Goal: Manage account settings

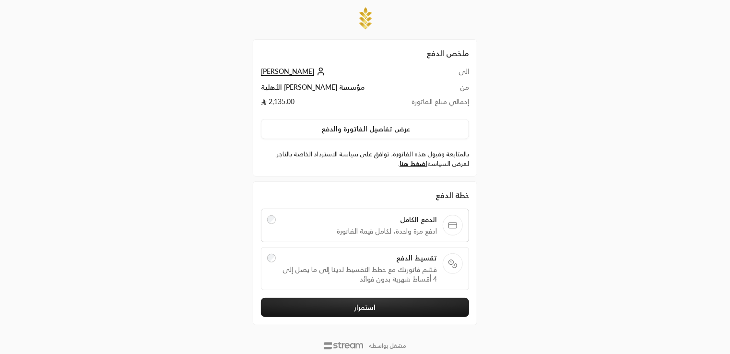
click at [272, 71] on span "[PERSON_NAME]" at bounding box center [287, 71] width 53 height 9
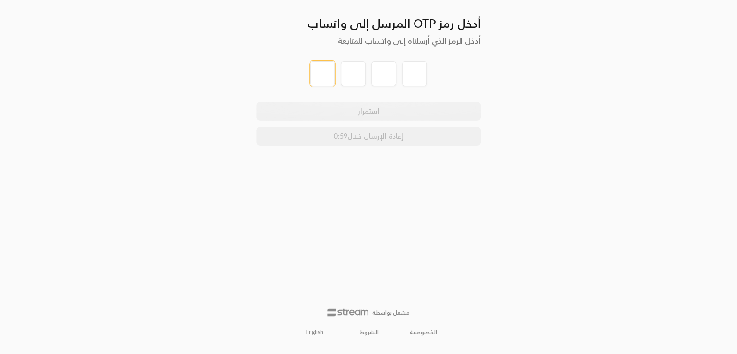
click at [321, 79] on input "tel" at bounding box center [322, 73] width 25 height 25
type input "2"
type input "3"
type input "1"
type input "2"
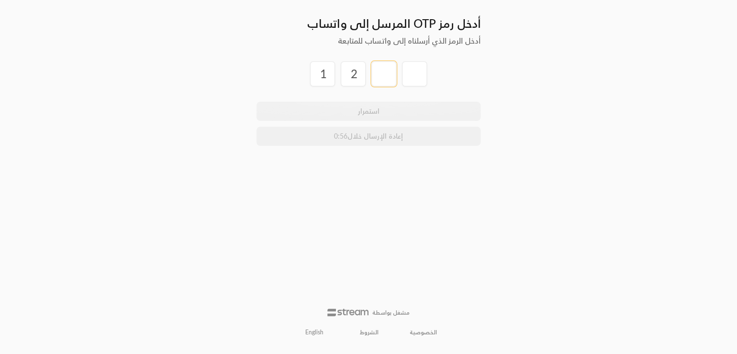
type input "3"
type input "4"
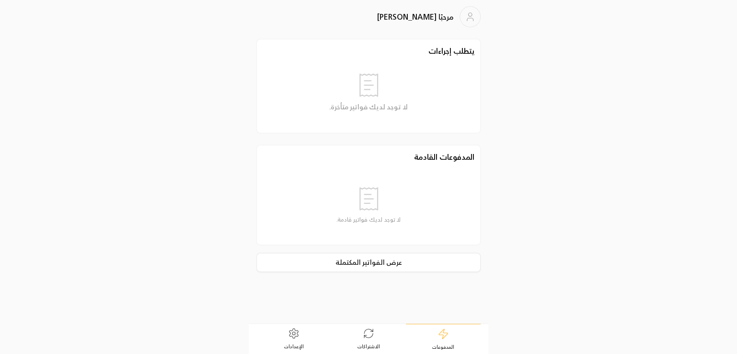
click at [291, 326] on link "الإعدادات" at bounding box center [293, 339] width 75 height 30
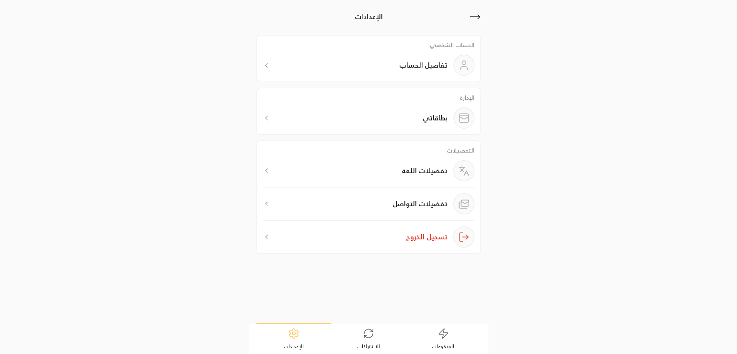
click at [358, 170] on div "تفضيلات اللغة" at bounding box center [369, 173] width 212 height 27
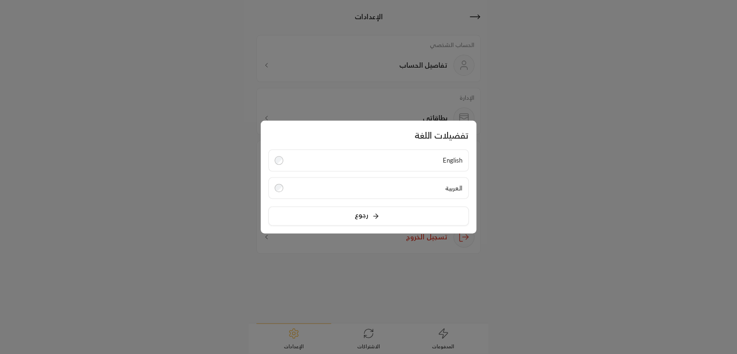
click at [350, 172] on div "English العربية" at bounding box center [368, 174] width 200 height 49
click at [338, 163] on label "English" at bounding box center [368, 161] width 200 height 22
